Goal: Find specific page/section: Find specific page/section

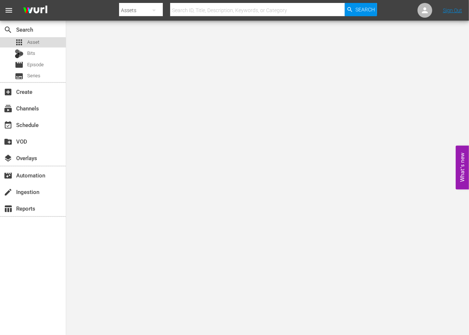
click at [30, 43] on span "Asset" at bounding box center [33, 42] width 12 height 7
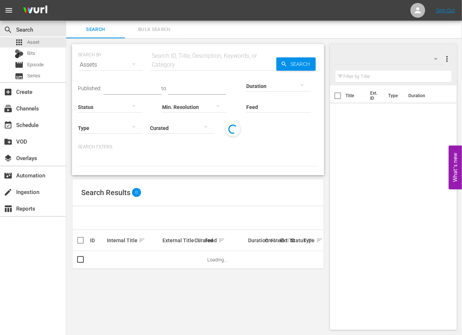
click at [185, 55] on div "Search ID, Title, Description, Keywords, or Category" at bounding box center [213, 60] width 126 height 18
click at [193, 61] on input "text" at bounding box center [213, 65] width 126 height 18
paste input "240100"
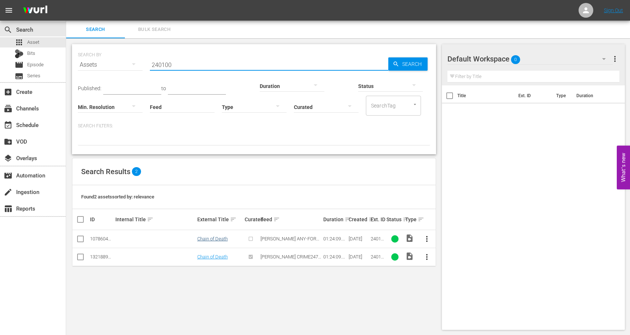
type input "240100"
click at [223, 238] on link "Chain of Death" at bounding box center [212, 239] width 31 height 6
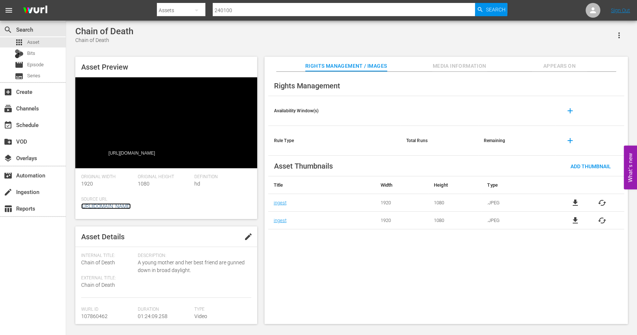
click at [131, 203] on link "[URL][DOMAIN_NAME]" at bounding box center [106, 206] width 50 height 6
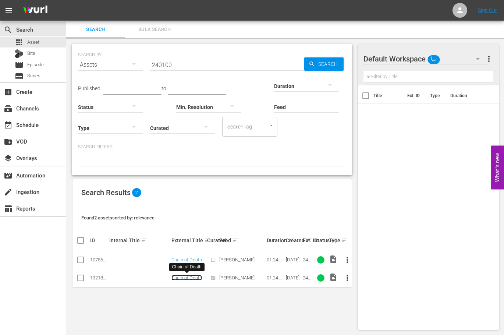
click at [192, 277] on link "Chain of Death" at bounding box center [186, 278] width 31 height 6
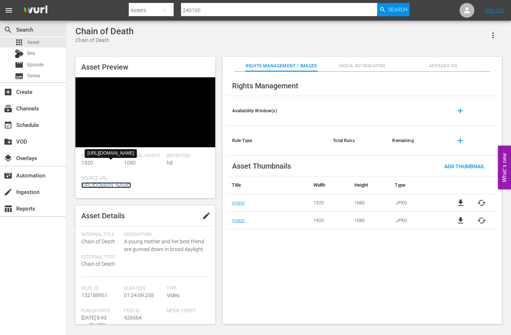
click at [154, 178] on div "Original Width 1920 Original Height 1080 Definition hd Source Url [URL][DOMAIN_…" at bounding box center [145, 175] width 128 height 45
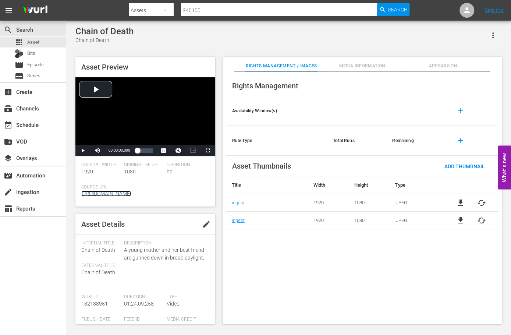
click at [131, 196] on link "[URL][DOMAIN_NAME]" at bounding box center [106, 193] width 50 height 6
click at [118, 91] on div "Video Player" at bounding box center [145, 111] width 140 height 68
click at [166, 126] on div "Video Player" at bounding box center [145, 111] width 140 height 68
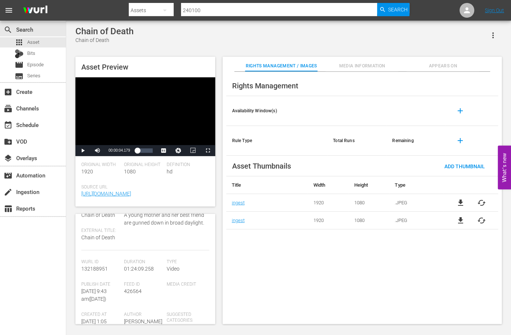
scroll to position [46, 0]
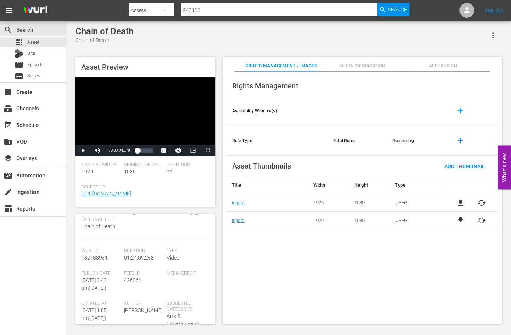
click at [355, 61] on button "Media Information" at bounding box center [361, 64] width 73 height 15
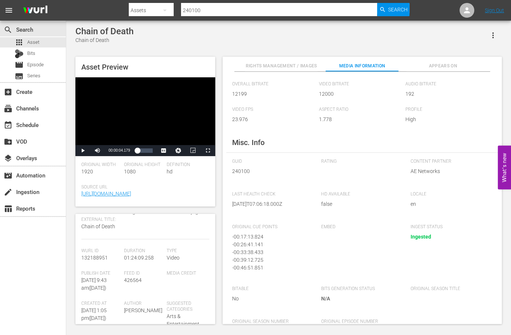
click at [400, 41] on div "Chain of Death Chain of Death" at bounding box center [288, 35] width 426 height 18
click at [48, 38] on div "apps Asset" at bounding box center [33, 42] width 66 height 10
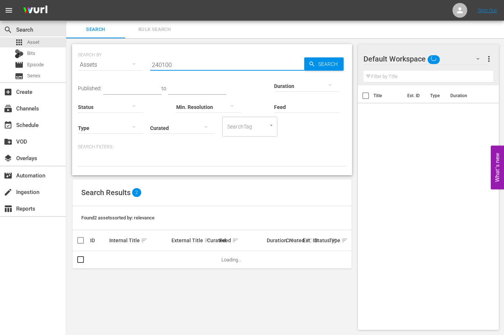
click at [183, 62] on input "240100" at bounding box center [227, 65] width 154 height 18
paste input "3902"
click at [336, 66] on span "Search" at bounding box center [329, 63] width 28 height 13
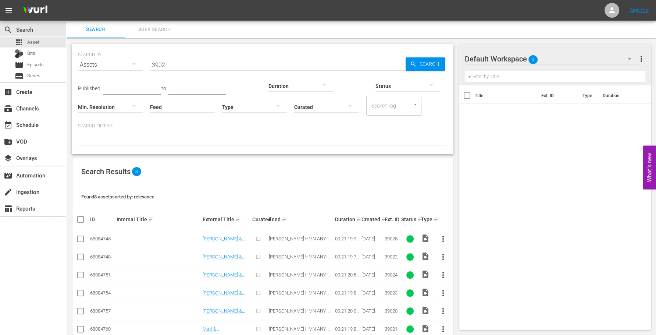
click at [213, 64] on input "3902" at bounding box center [277, 65] width 255 height 18
paste input "Come Home Alive"
type input "Come Home Alive"
click at [423, 62] on span "Search" at bounding box center [431, 63] width 28 height 13
